Goal: Register for event/course

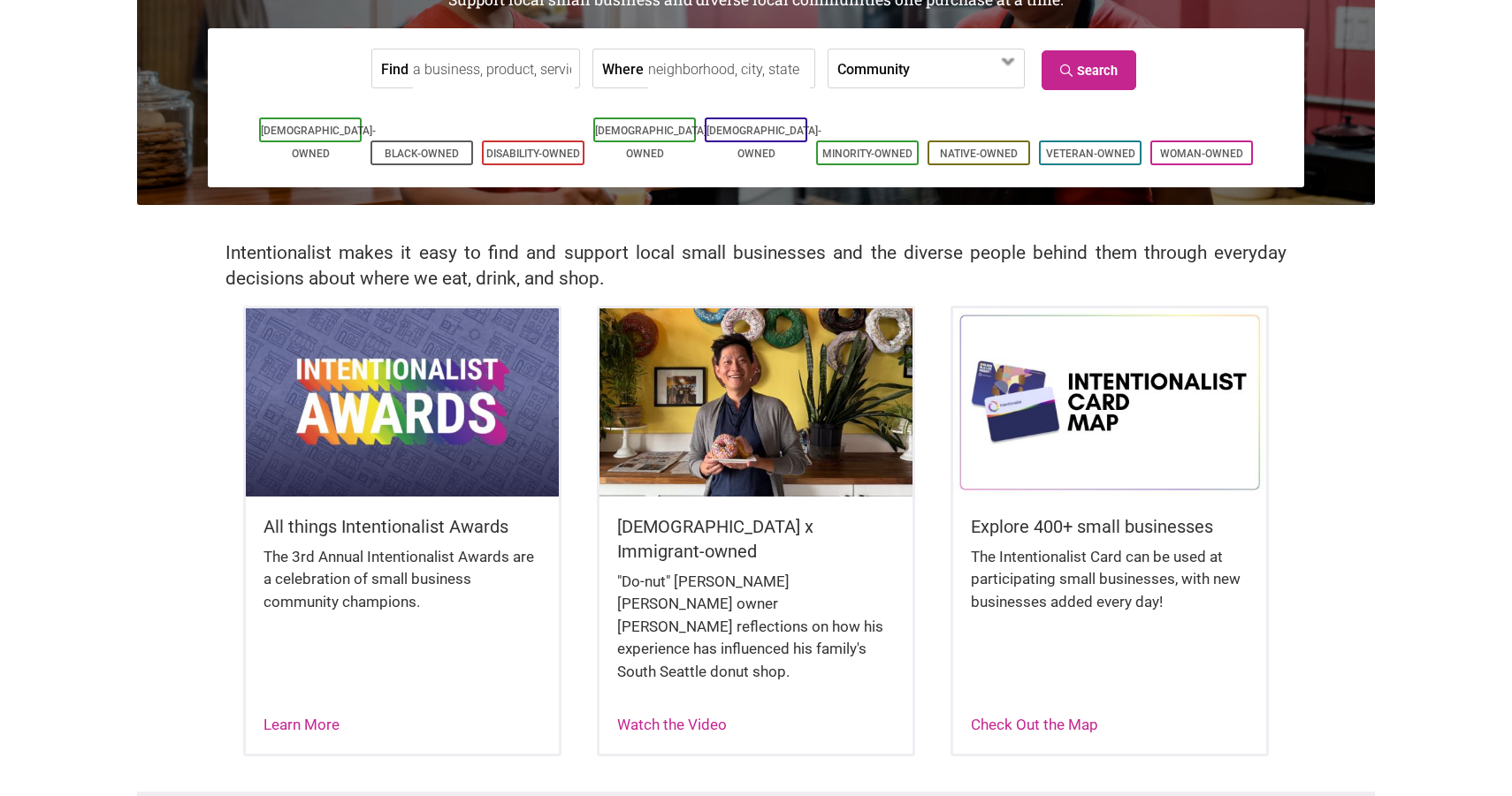
scroll to position [228, 0]
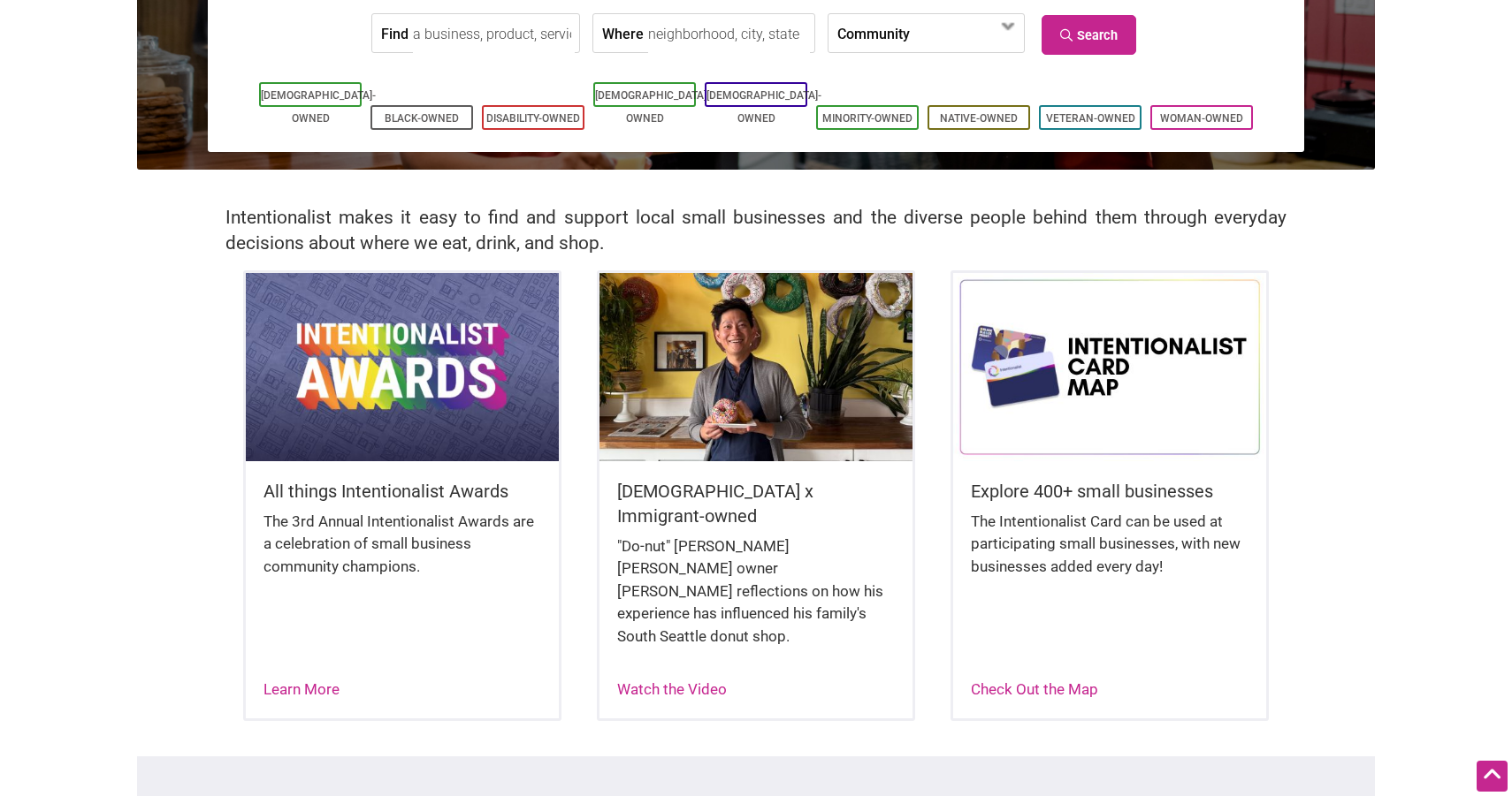
click at [434, 441] on img at bounding box center [402, 367] width 313 height 187
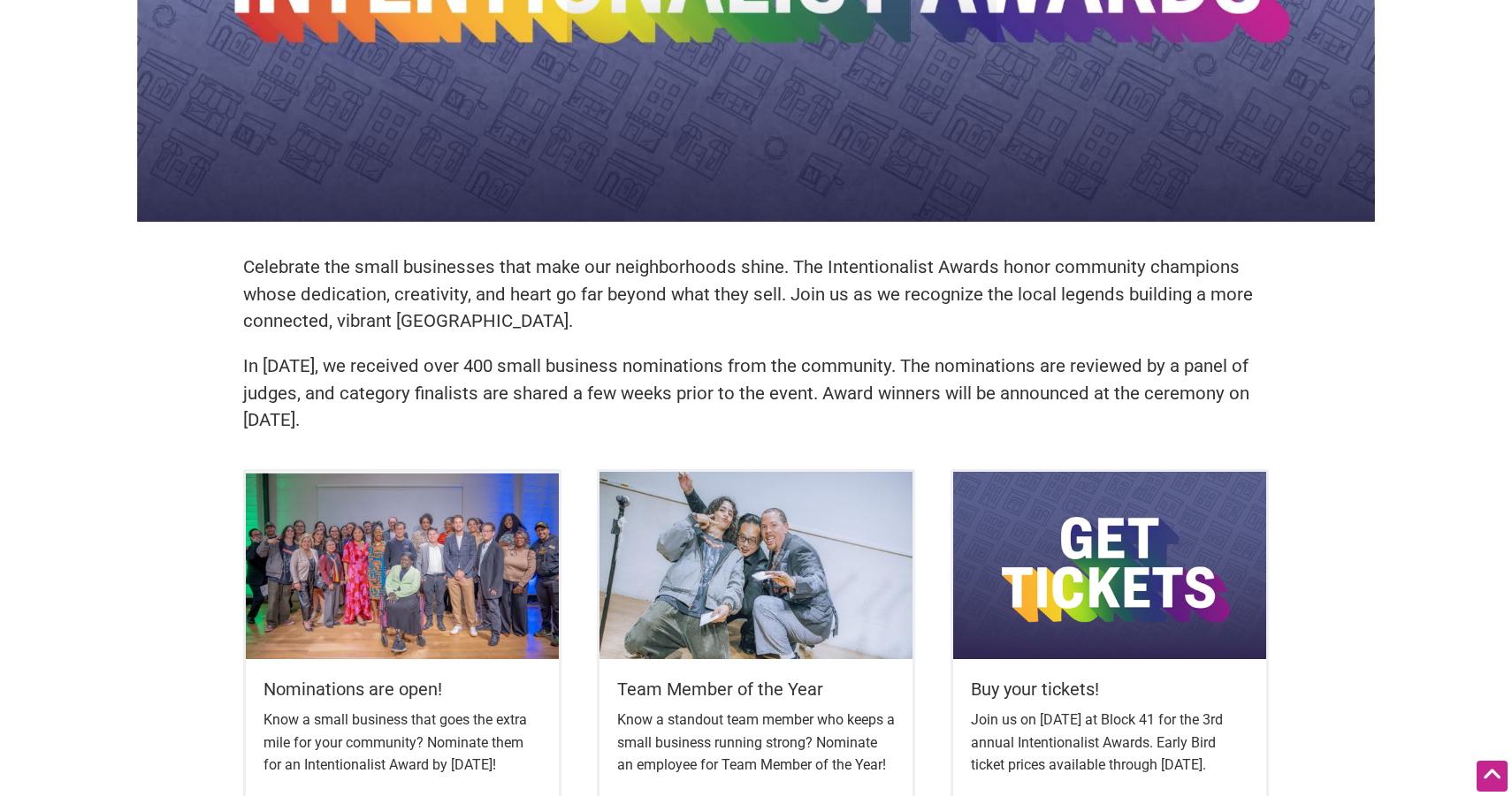
scroll to position [293, 0]
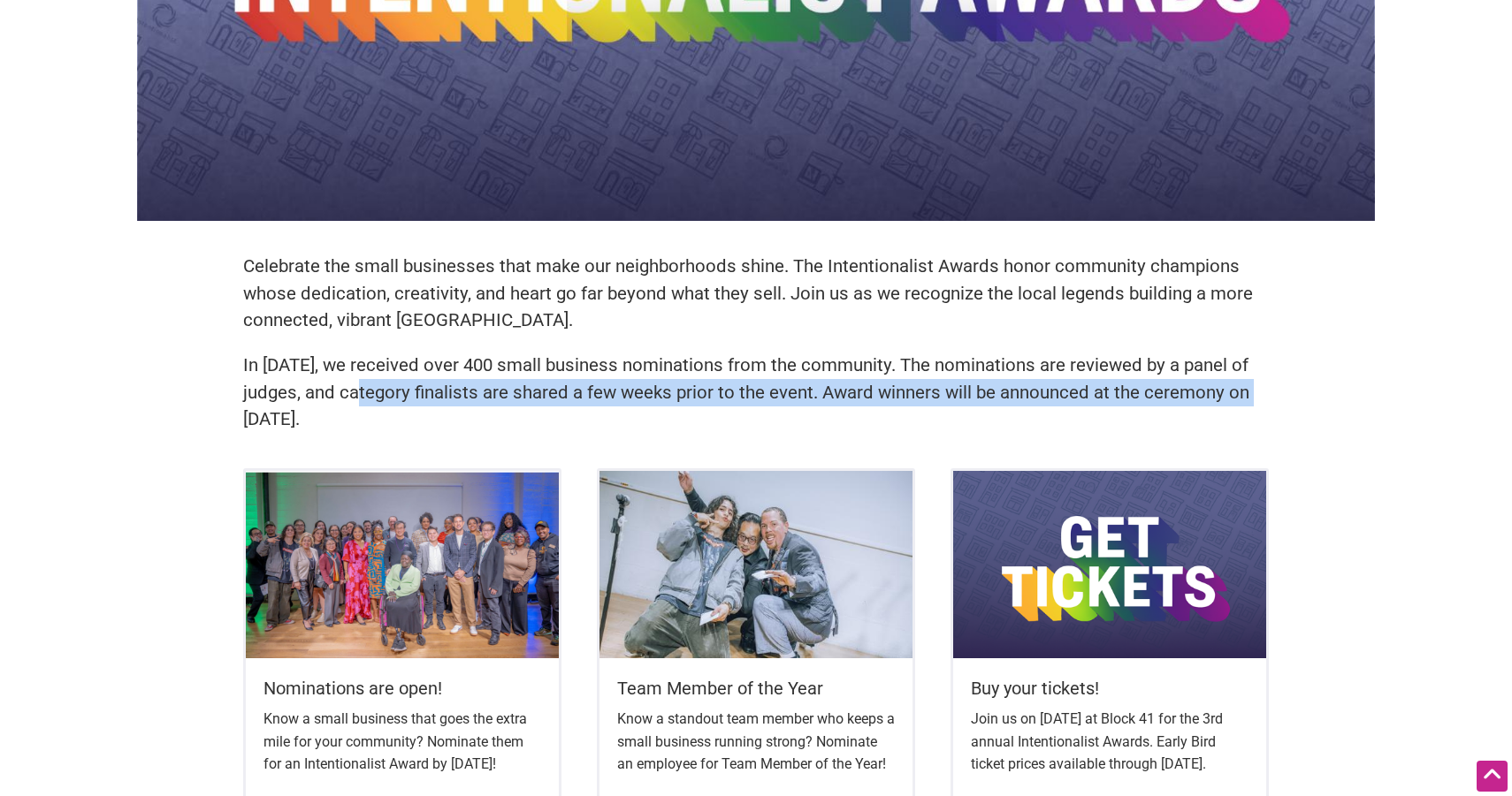
drag, startPoint x: 261, startPoint y: 402, endPoint x: 375, endPoint y: 395, distance: 114.2
click at [375, 395] on p "In 2024, we received over 400 small business nominations from the community. Th…" at bounding box center [756, 392] width 1025 height 81
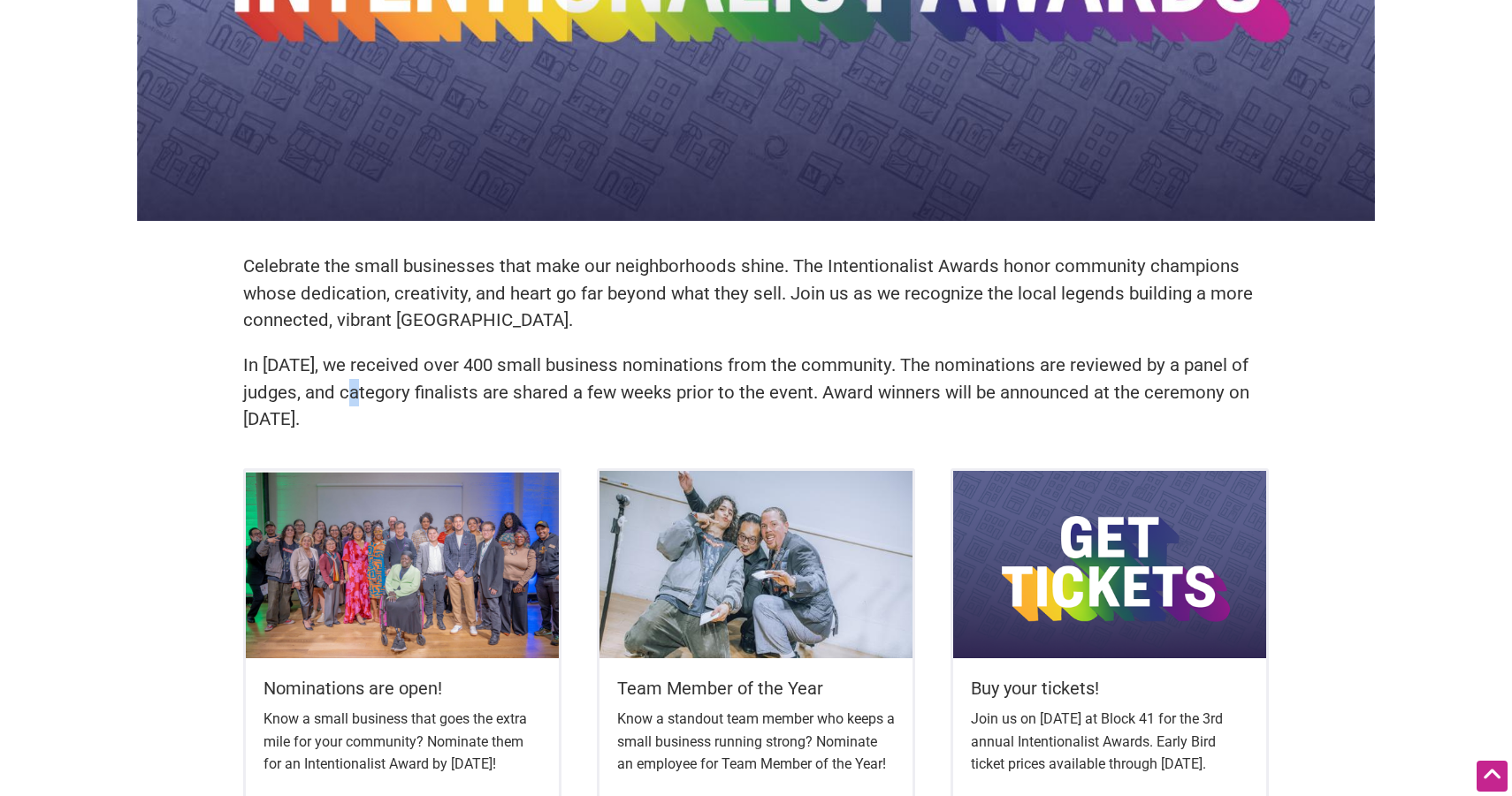
click at [368, 394] on p "In 2024, we received over 400 small business nominations from the community. Th…" at bounding box center [756, 392] width 1025 height 81
click at [351, 393] on p "In 2024, we received over 400 small business nominations from the community. Th…" at bounding box center [756, 392] width 1025 height 81
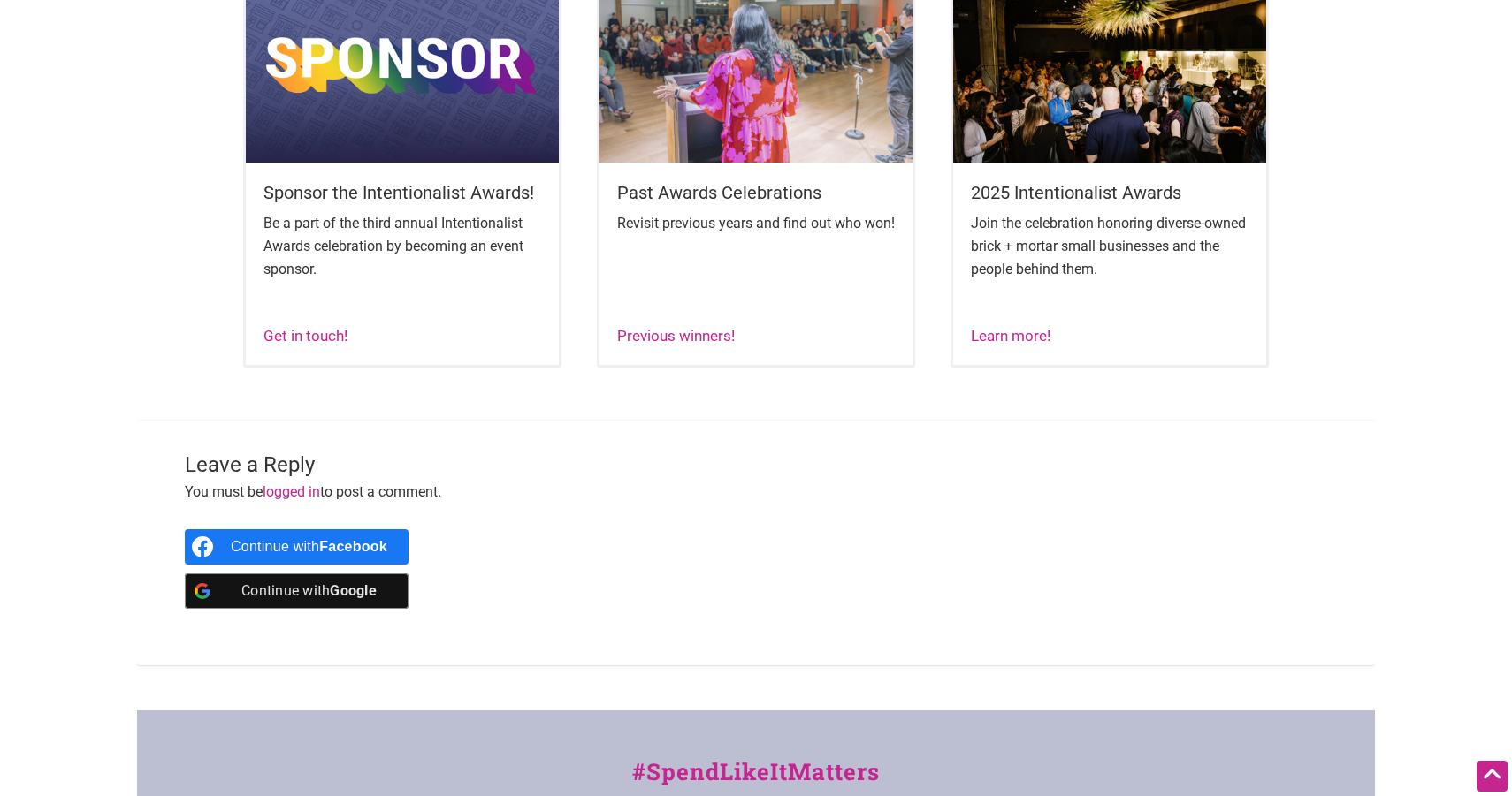
scroll to position [1220, 0]
click at [1097, 312] on div "Join the celebration honoring diverse-owned brick + mortar small businesses and…" at bounding box center [1109, 262] width 278 height 100
click at [998, 345] on link "Learn more!" at bounding box center [1010, 336] width 79 height 18
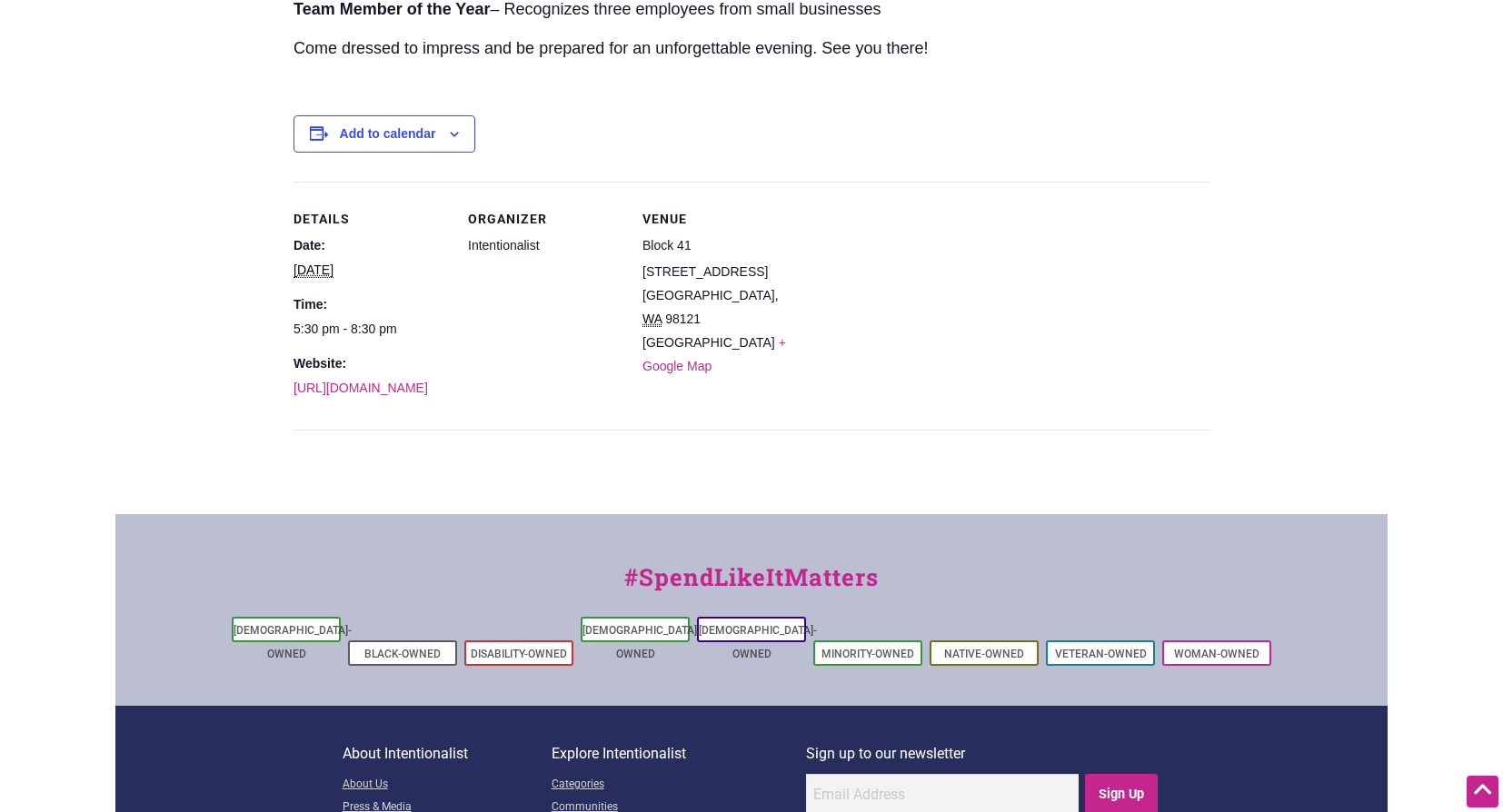
scroll to position [748, 0]
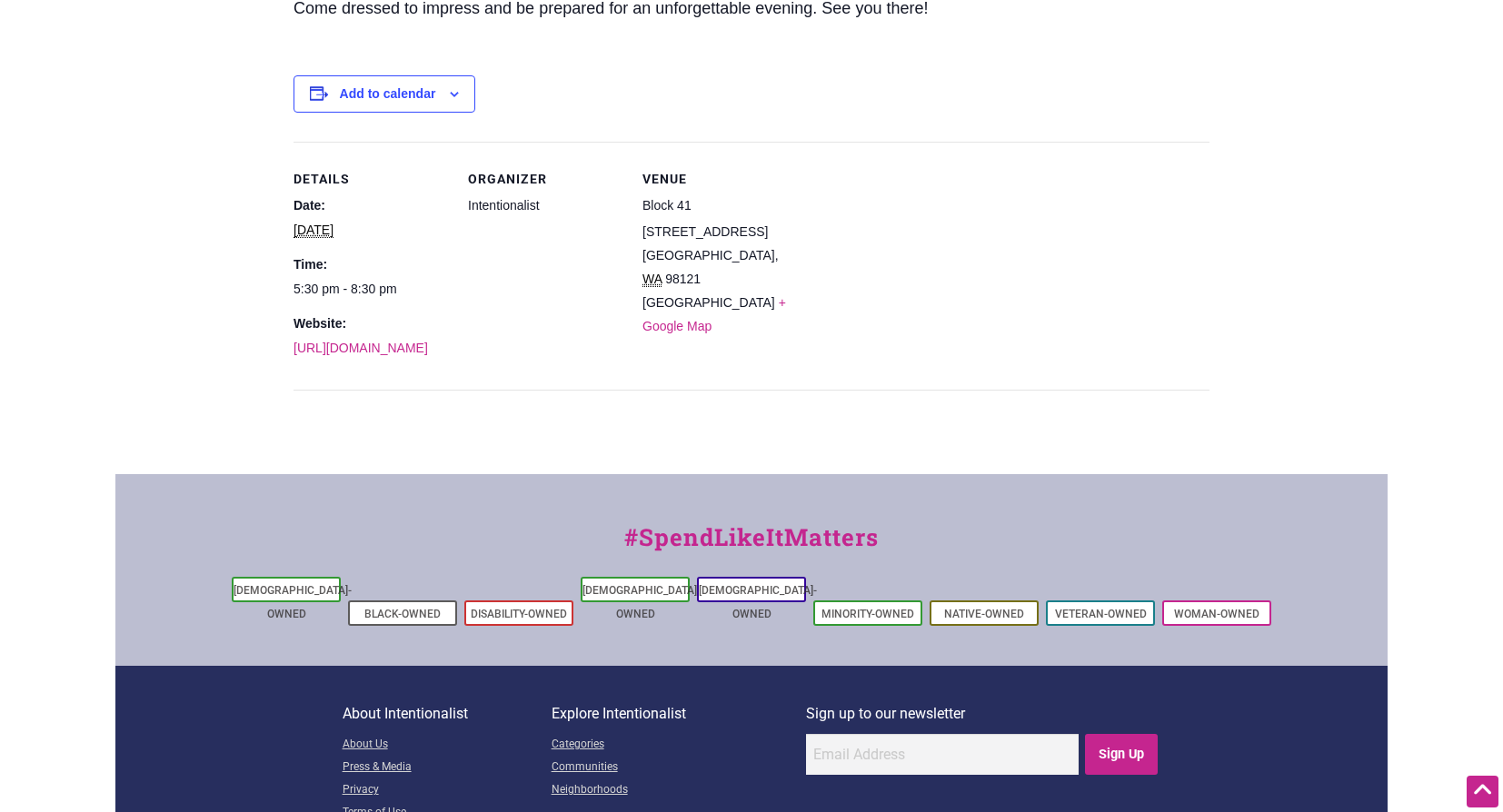
click at [326, 358] on dd "[URL][DOMAIN_NAME]" at bounding box center [370, 348] width 153 height 20
click at [351, 355] on link "[URL][DOMAIN_NAME]" at bounding box center [360, 347] width 134 height 15
